Goal: Task Accomplishment & Management: Manage account settings

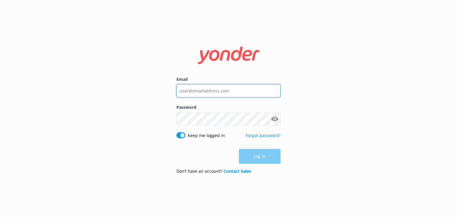
click at [231, 91] on input "Email" at bounding box center [228, 90] width 104 height 13
drag, startPoint x: 250, startPoint y: 88, endPoint x: 228, endPoint y: 90, distance: 21.5
click at [228, 90] on input "Email" at bounding box center [228, 90] width 104 height 13
type input "[EMAIL_ADDRESS][DOMAIN_NAME]"
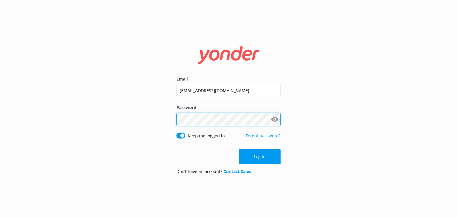
click button "Log in" at bounding box center [260, 156] width 42 height 15
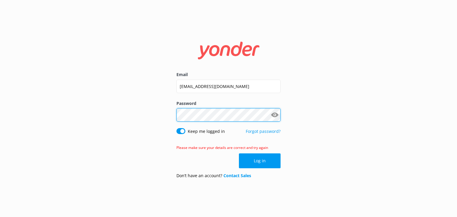
click at [173, 119] on div "Email [EMAIL_ADDRESS][DOMAIN_NAME] Password Show password Keep me logged in For…" at bounding box center [228, 109] width 119 height 150
click button "Log in" at bounding box center [260, 160] width 42 height 15
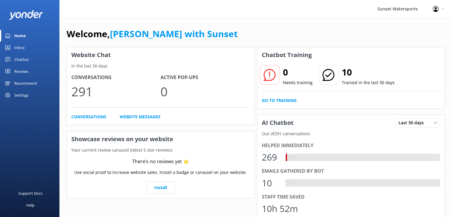
click at [19, 45] on div "Inbox" at bounding box center [19, 48] width 10 height 12
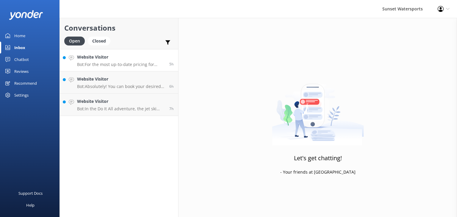
click at [105, 66] on p "Bot: For the most up-to-date pricing for individual tours, please visit our boo…" at bounding box center [121, 64] width 88 height 5
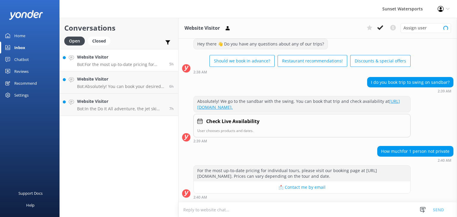
scroll to position [20, 0]
click at [129, 86] on p "Bot: Absolutely! You can book your desired trip and date by visiting [URL][DOMA…" at bounding box center [121, 86] width 88 height 5
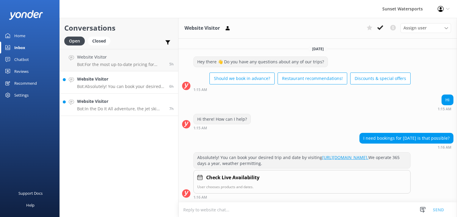
scroll to position [3, 0]
click at [126, 104] on h4 "Website Visitor" at bounding box center [121, 101] width 88 height 7
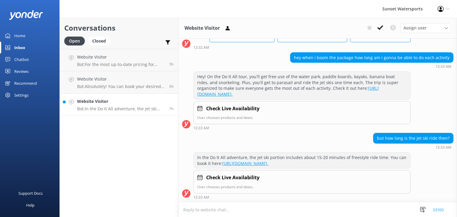
scroll to position [51, 0]
click at [88, 64] on p "Bot: For the most up-to-date pricing for individual tours, please visit our boo…" at bounding box center [121, 64] width 88 height 5
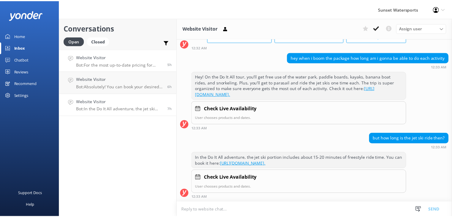
scroll to position [21, 0]
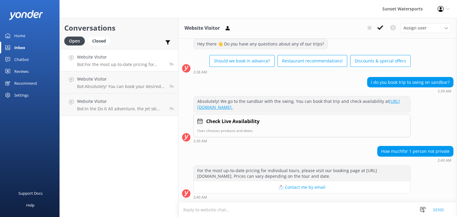
click at [19, 59] on div "Chatbot" at bounding box center [21, 60] width 15 height 12
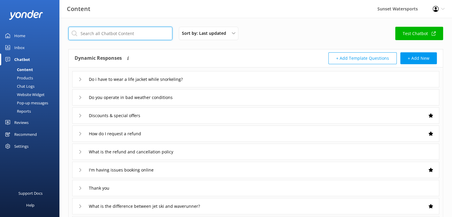
click at [147, 35] on input "text" at bounding box center [120, 33] width 104 height 13
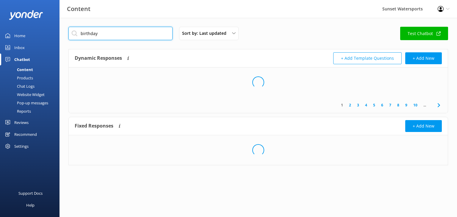
type input "birthday"
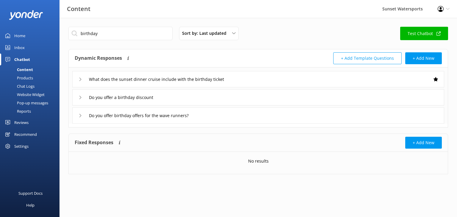
click at [78, 89] on div "What does the sunset dinner cruise include with the birthday ticket Do you offe…" at bounding box center [258, 95] width 379 height 56
click at [81, 98] on div "Do you offer a birthday discount" at bounding box center [119, 97] width 83 height 10
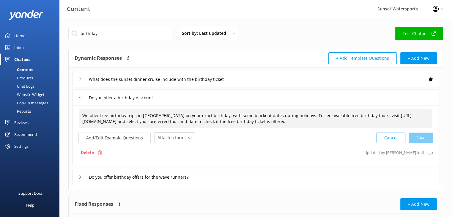
drag, startPoint x: 234, startPoint y: 121, endPoint x: 56, endPoint y: 126, distance: 177.9
click at [56, 126] on div "Content Sunset Watersports Profile Settings Logout Home Inbox Chatbot Content P…" at bounding box center [226, 136] width 452 height 236
